Goal: Navigation & Orientation: Find specific page/section

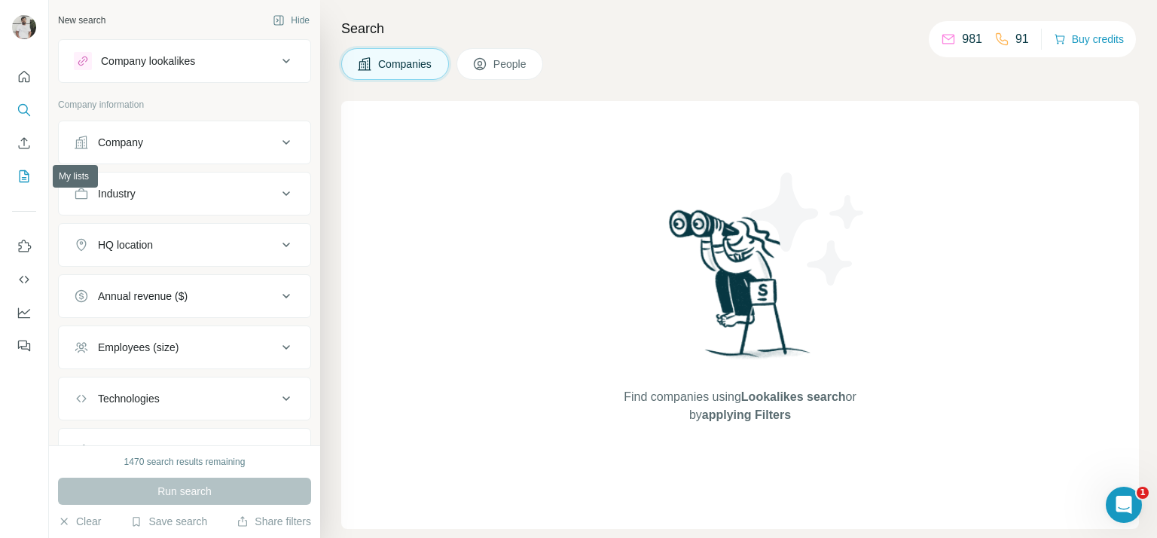
click at [21, 175] on icon "My lists" at bounding box center [24, 176] width 15 height 15
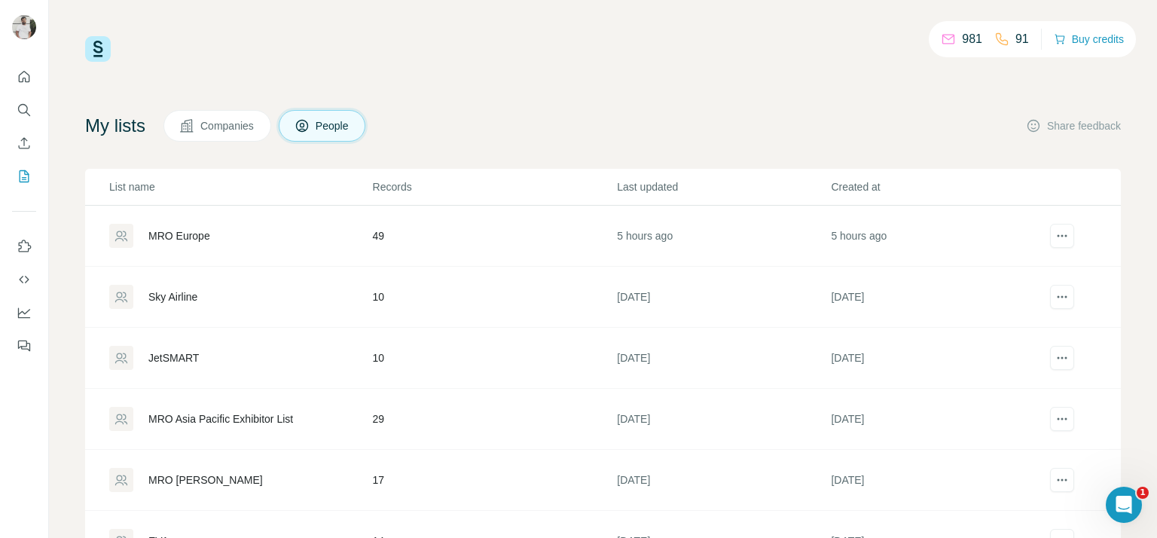
click at [176, 240] on div "MRO Europe" at bounding box center [179, 235] width 62 height 15
